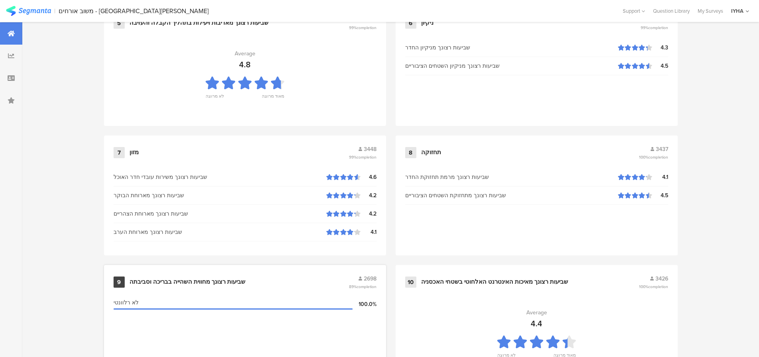
scroll to position [812, 0]
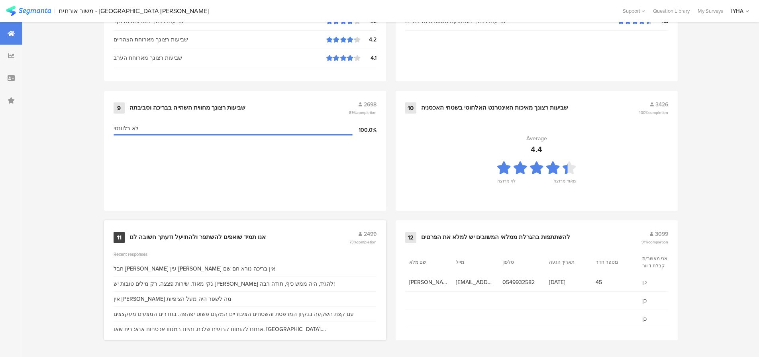
click at [239, 236] on div "אנו תמיד שואפים להשתפר ולהתייעל ודעתך חשובה לנו" at bounding box center [198, 238] width 136 height 8
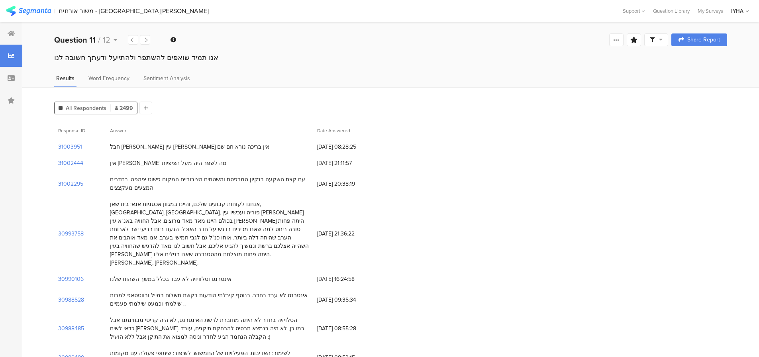
scroll to position [80, 0]
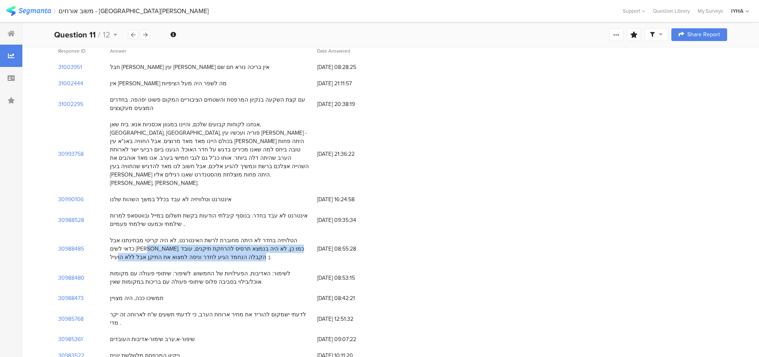
drag, startPoint x: 304, startPoint y: 224, endPoint x: 204, endPoint y: 242, distance: 101.9
click at [204, 242] on div "הטלויזיה בחדר לא היתה מחוברת לרשת האינטרנט, לא היה קריטי מבחינתנו אבל כדאי לשים…" at bounding box center [209, 248] width 199 height 25
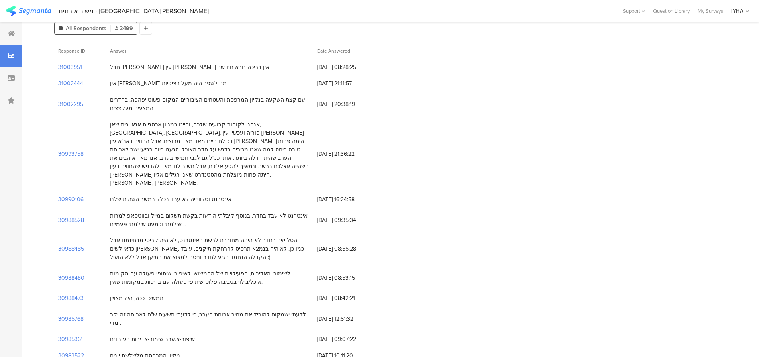
scroll to position [0, 0]
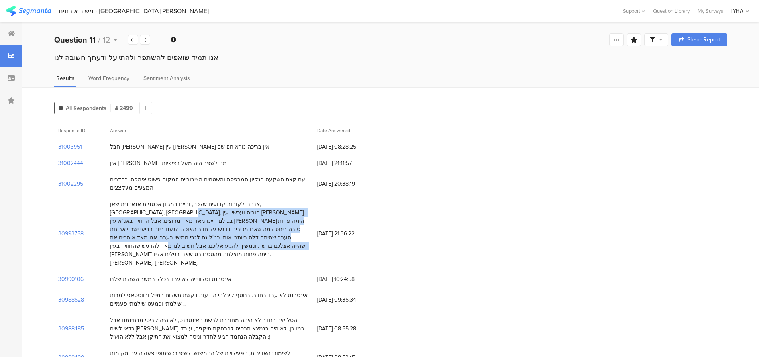
drag, startPoint x: 303, startPoint y: 202, endPoint x: 155, endPoint y: 235, distance: 152.2
click at [155, 235] on div "אנחנו לקוחות קבועים שלכם, והיינו במגוון אכסניות אנא: בית שאן, אילת, מצדה, פוריה…" at bounding box center [209, 233] width 199 height 67
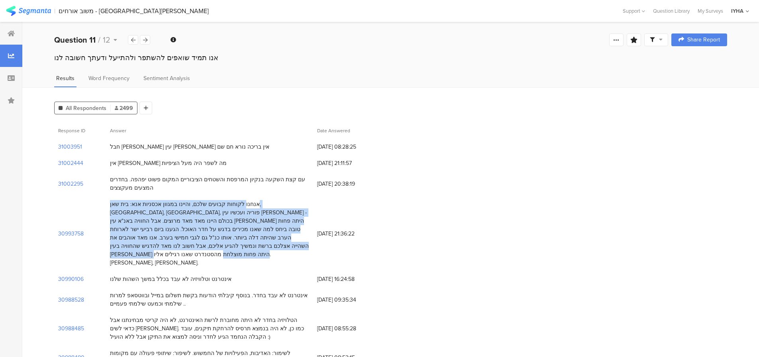
drag, startPoint x: 110, startPoint y: 204, endPoint x: 246, endPoint y: 244, distance: 142.0
click at [246, 244] on div "אנחנו לקוחות קבועים שלכם, והיינו במגוון אכסניות אנא: בית שאן, אילת, מצדה, פוריה…" at bounding box center [209, 233] width 199 height 67
